Goal: Navigation & Orientation: Find specific page/section

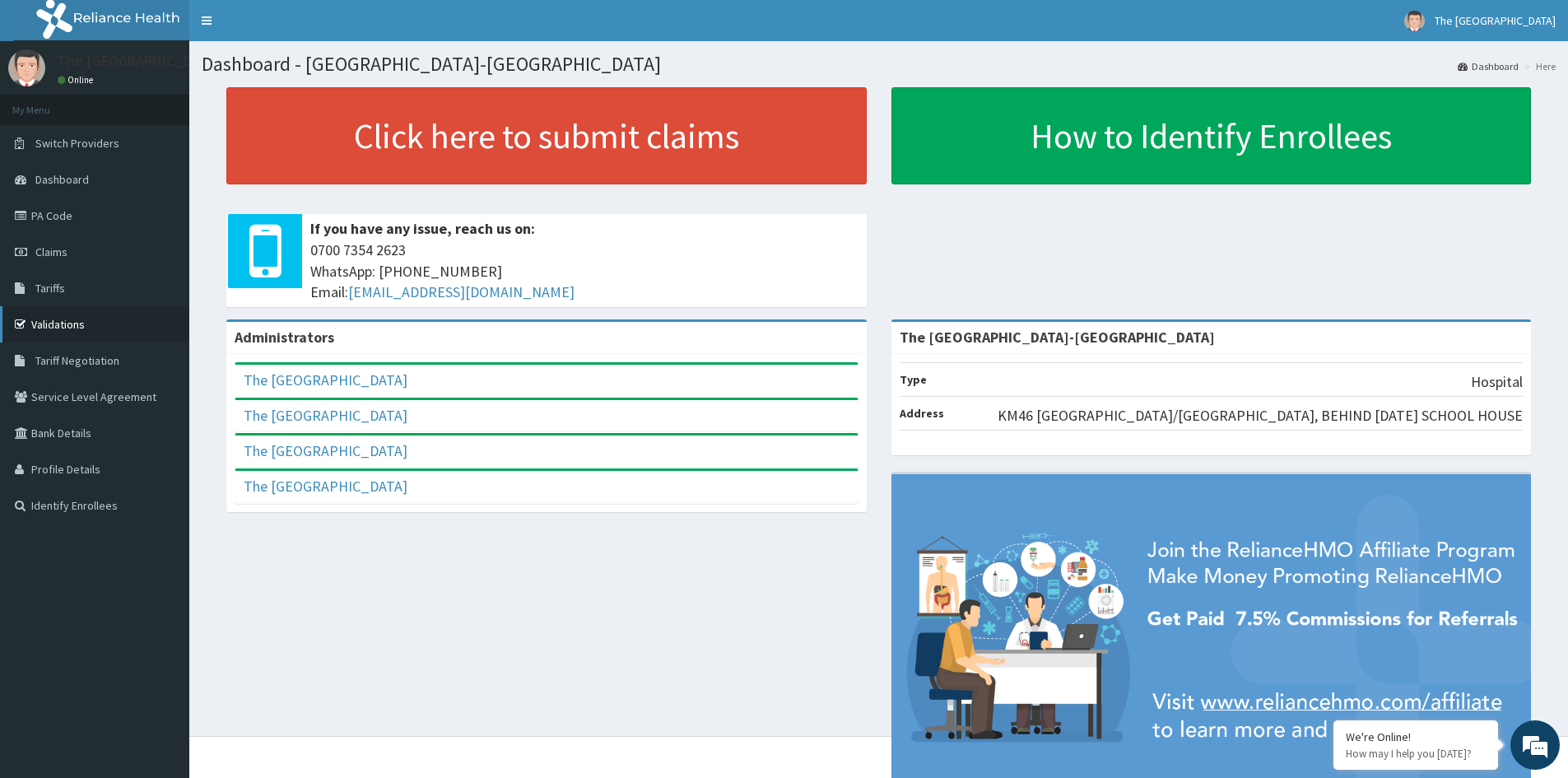
click at [83, 317] on link "Validations" at bounding box center [94, 324] width 189 height 37
click at [65, 172] on link "Dashboard" at bounding box center [94, 180] width 189 height 37
